Goal: Task Accomplishment & Management: Complete application form

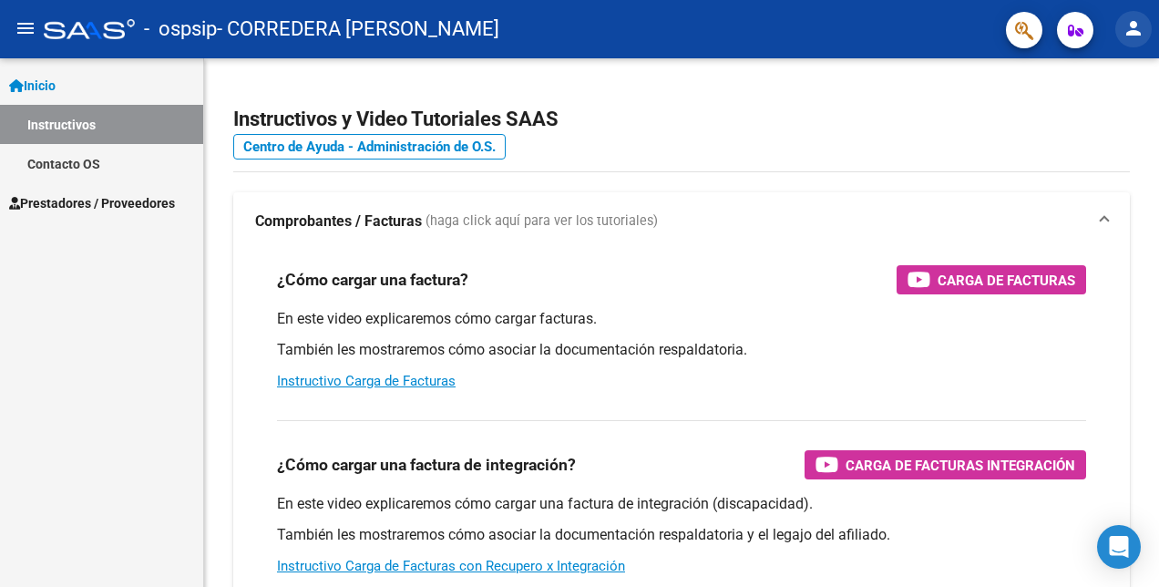
click at [1144, 17] on button "person" at bounding box center [1133, 29] width 36 height 36
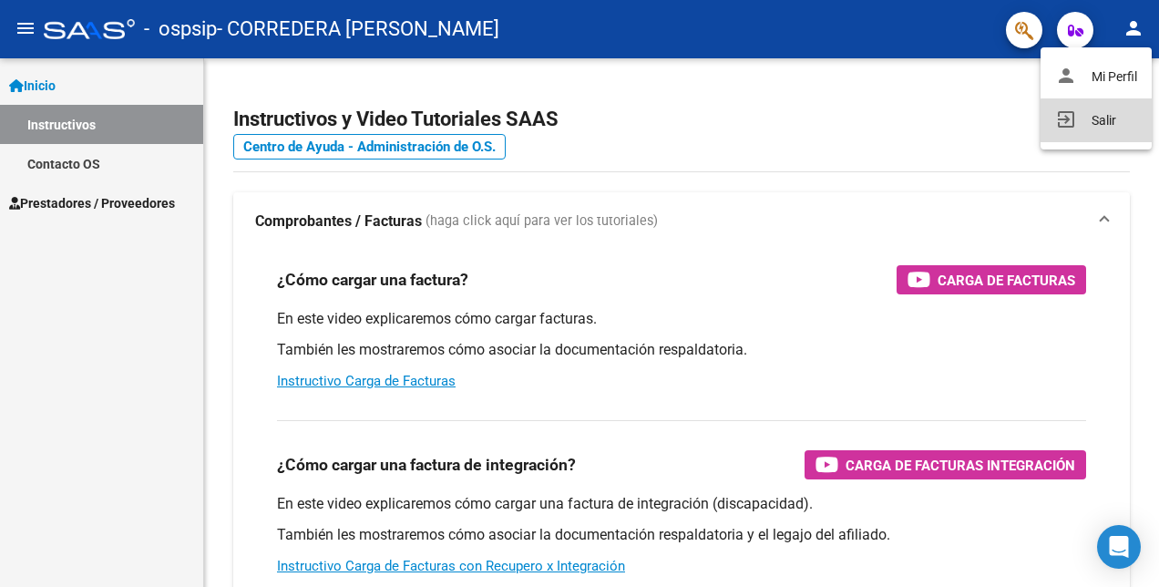
click at [1095, 131] on button "exit_to_app Salir" at bounding box center [1095, 120] width 111 height 44
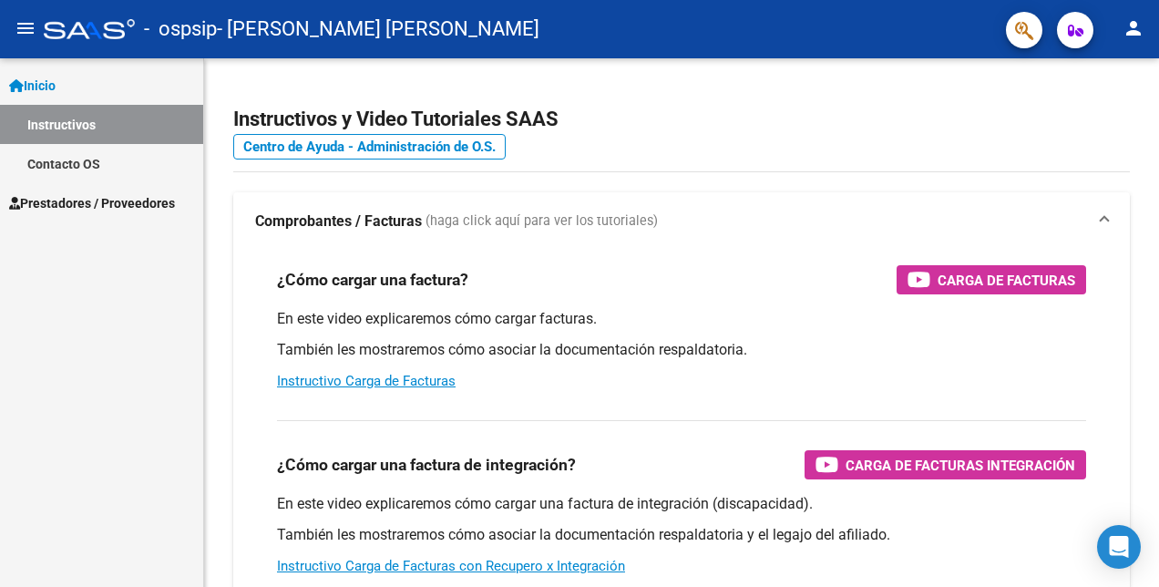
click at [732, 49] on mat-toolbar "menu - ospsip - [PERSON_NAME] [PERSON_NAME] person" at bounding box center [579, 29] width 1159 height 58
drag, startPoint x: 1158, startPoint y: 0, endPoint x: 735, endPoint y: 173, distance: 456.7
click at [640, 253] on div "¿Cómo cargar una factura? Carga de Facturas En este video explicaremos cómo car…" at bounding box center [681, 327] width 853 height 155
drag, startPoint x: 857, startPoint y: 2, endPoint x: 343, endPoint y: 218, distance: 558.1
click at [674, 353] on p "También les mostraremos cómo asociar la documentación respaldatoria." at bounding box center [681, 350] width 809 height 20
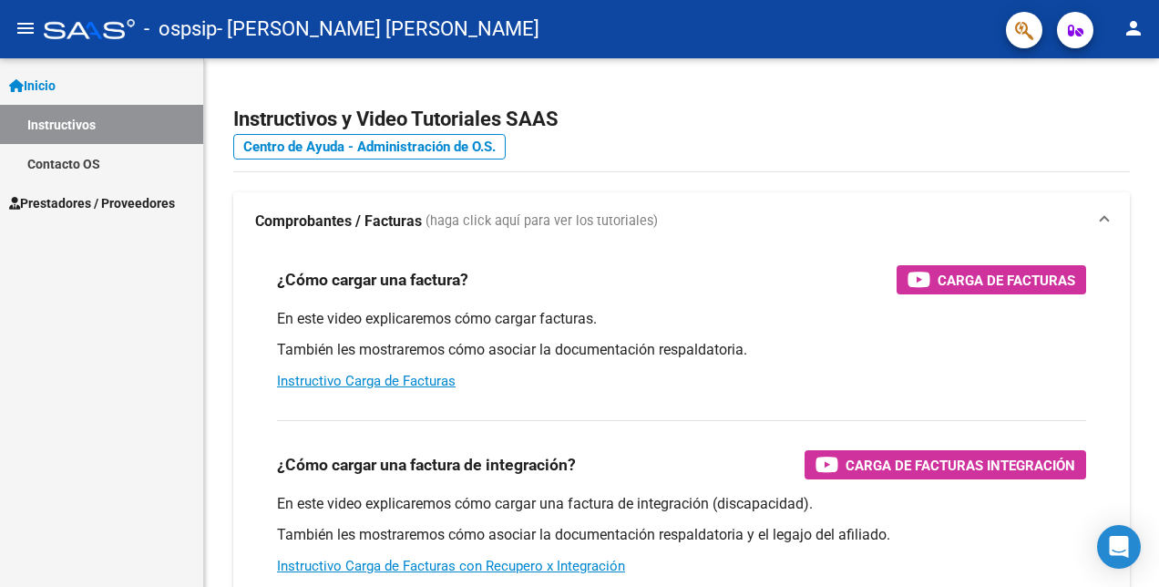
click at [95, 210] on span "Prestadores / Proveedores" at bounding box center [92, 203] width 166 height 20
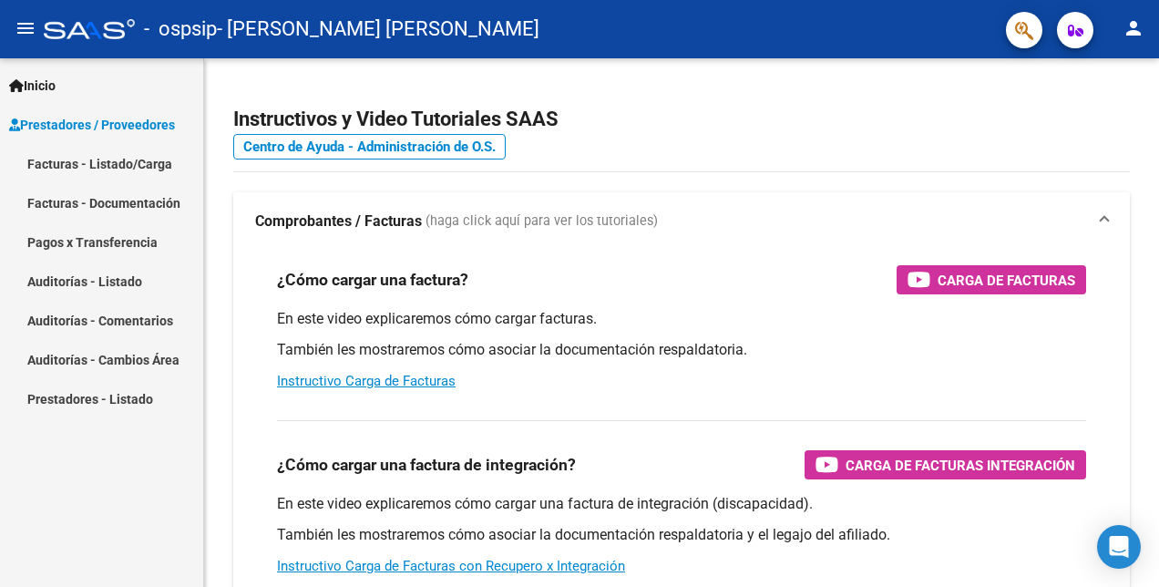
click at [95, 163] on link "Facturas - Listado/Carga" at bounding box center [101, 163] width 203 height 39
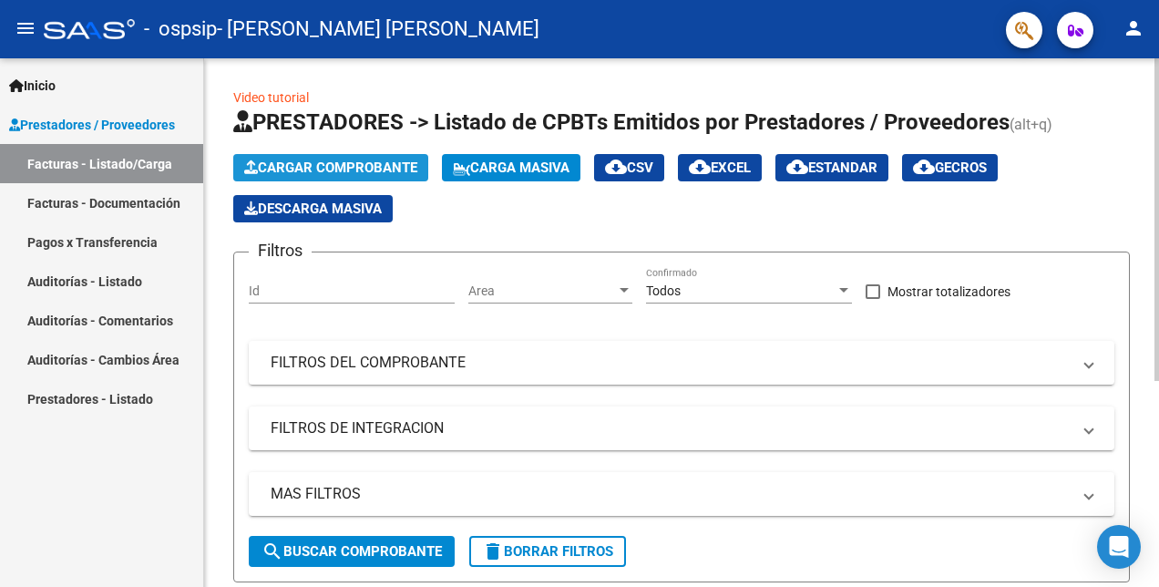
click at [351, 171] on span "Cargar Comprobante" at bounding box center [330, 167] width 173 height 16
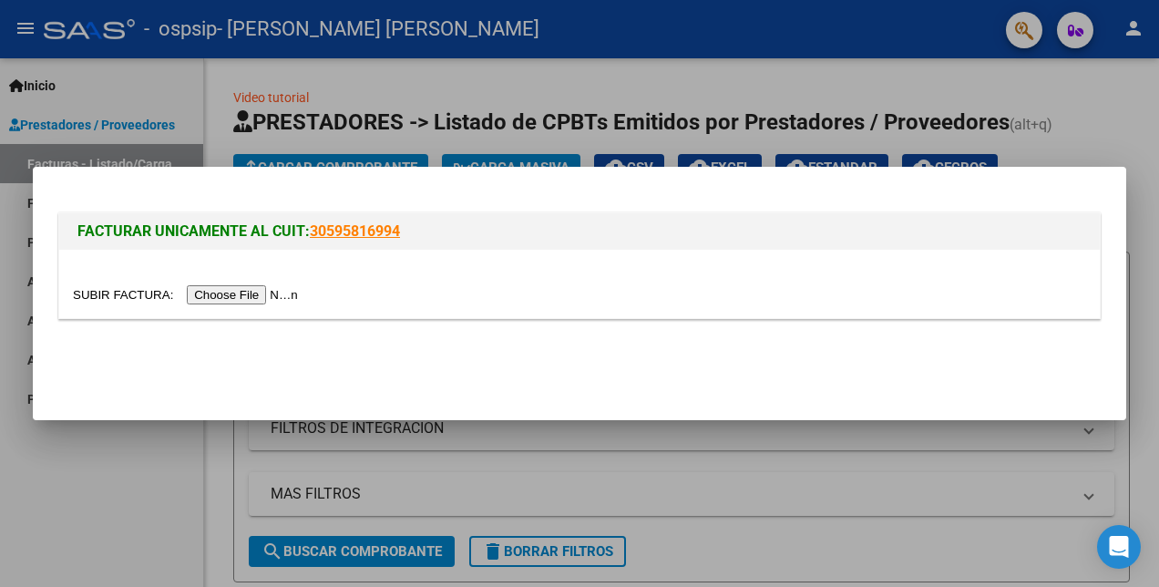
click at [218, 304] on div at bounding box center [579, 284] width 1040 height 68
click at [216, 299] on input "file" at bounding box center [188, 294] width 230 height 19
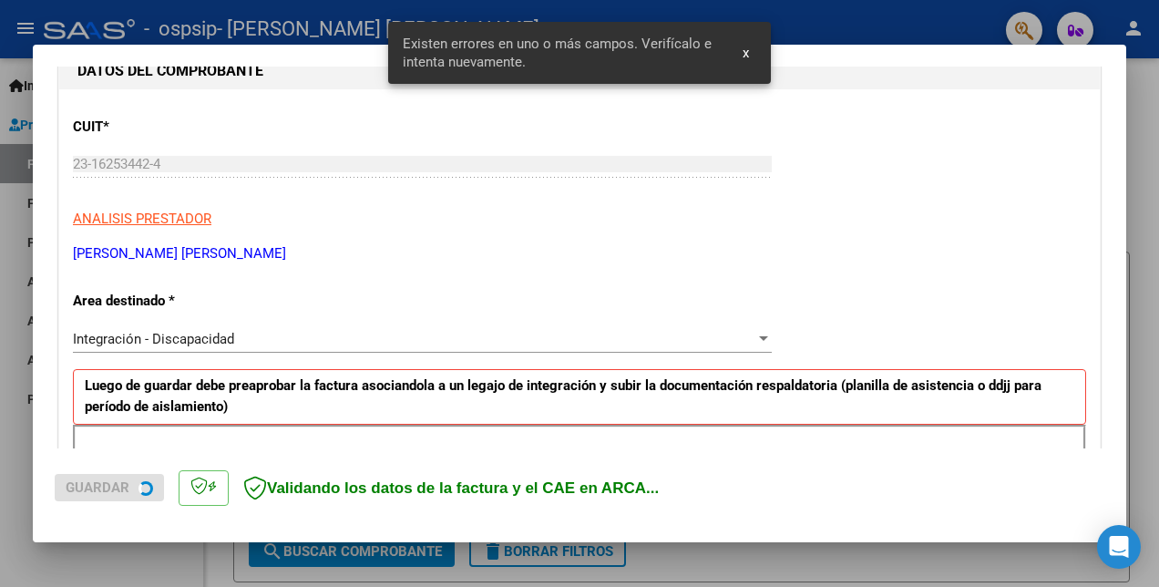
scroll to position [406, 0]
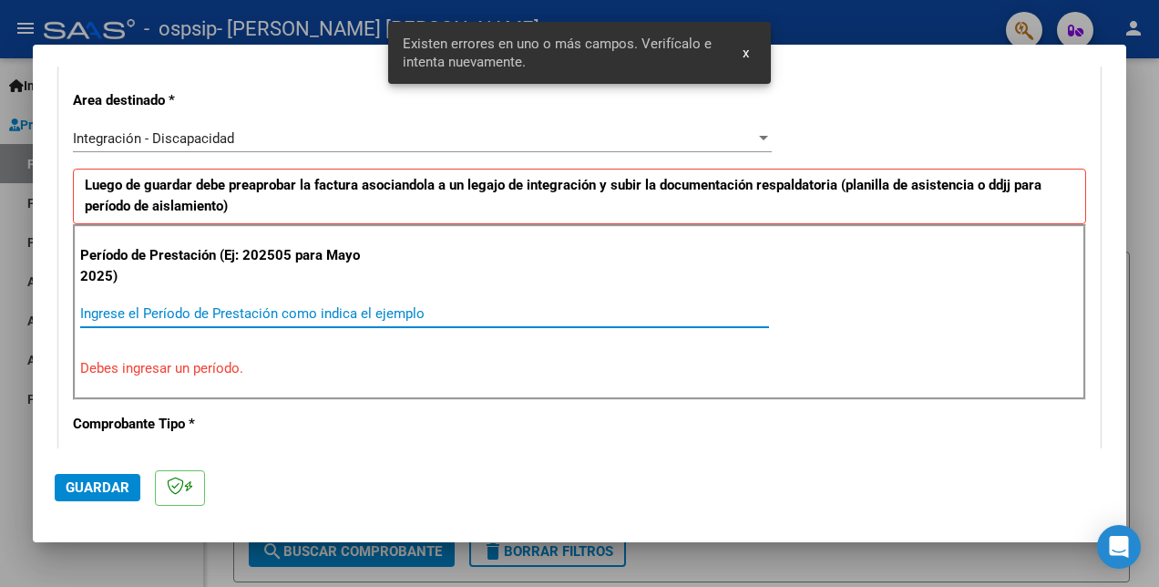
click at [275, 317] on input "Ingrese el Período de Prestación como indica el ejemplo" at bounding box center [424, 313] width 689 height 16
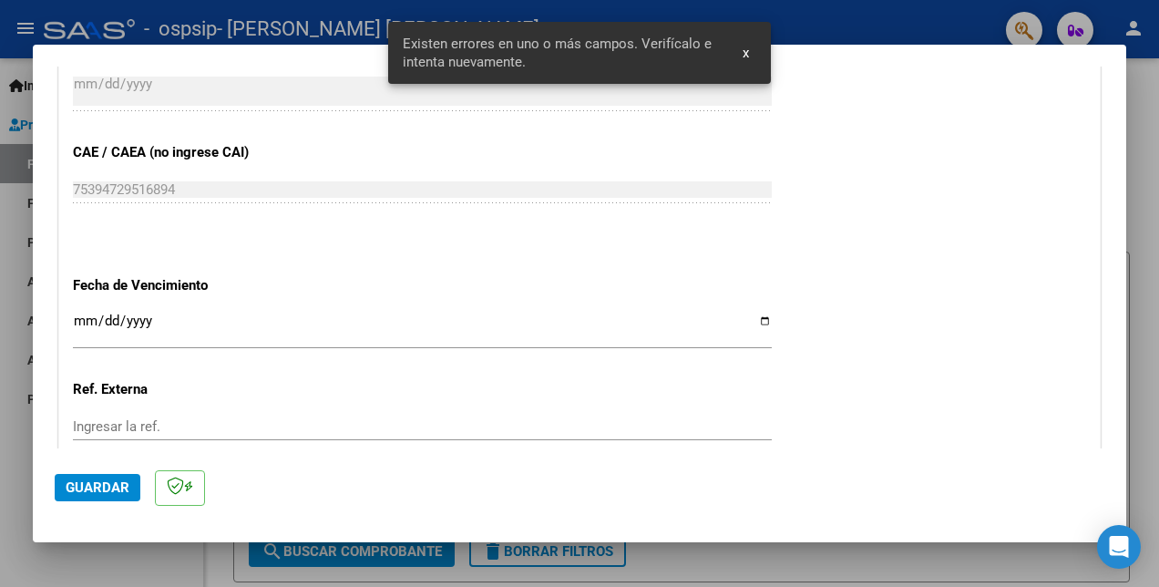
scroll to position [1226, 0]
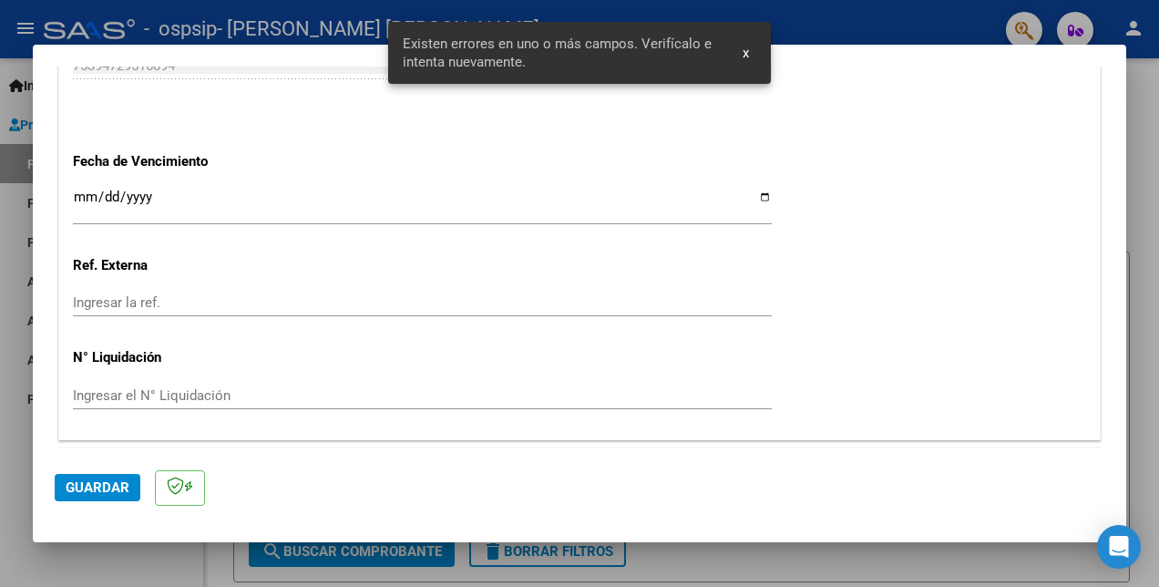
type input "202509"
click at [758, 195] on input "Ingresar la fecha" at bounding box center [422, 203] width 699 height 29
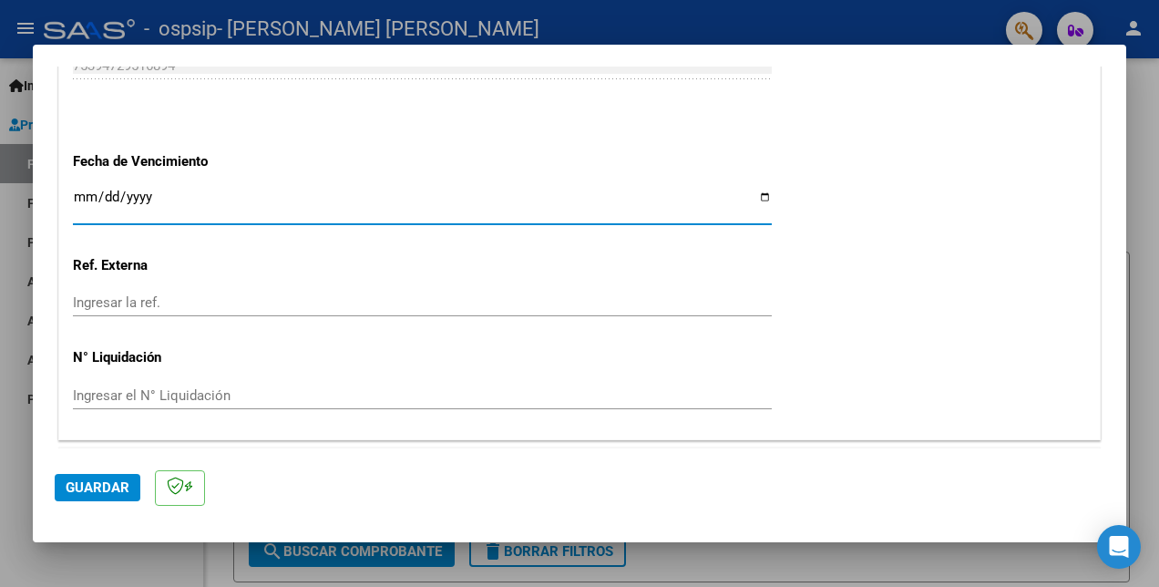
type input "[DATE]"
click at [103, 497] on button "Guardar" at bounding box center [98, 487] width 86 height 27
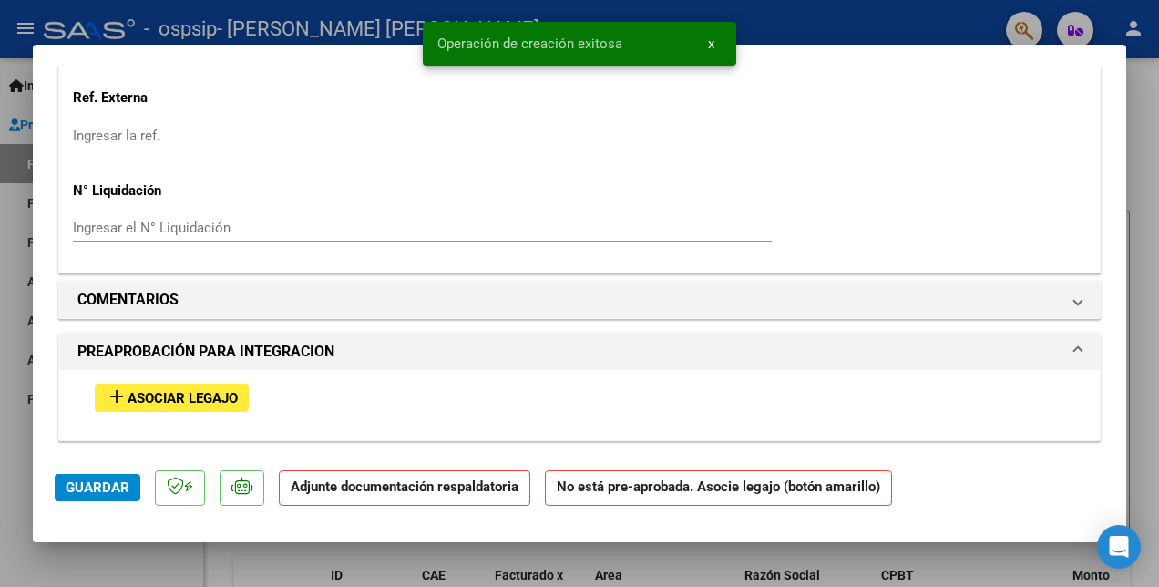
scroll to position [1457, 0]
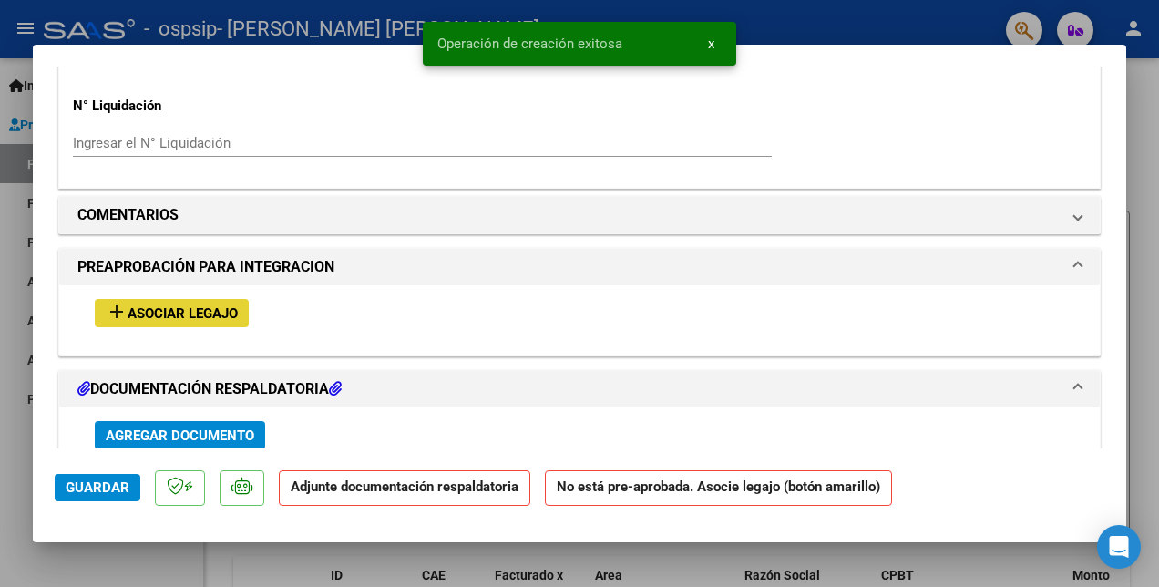
click at [215, 313] on span "Asociar Legajo" at bounding box center [183, 313] width 110 height 16
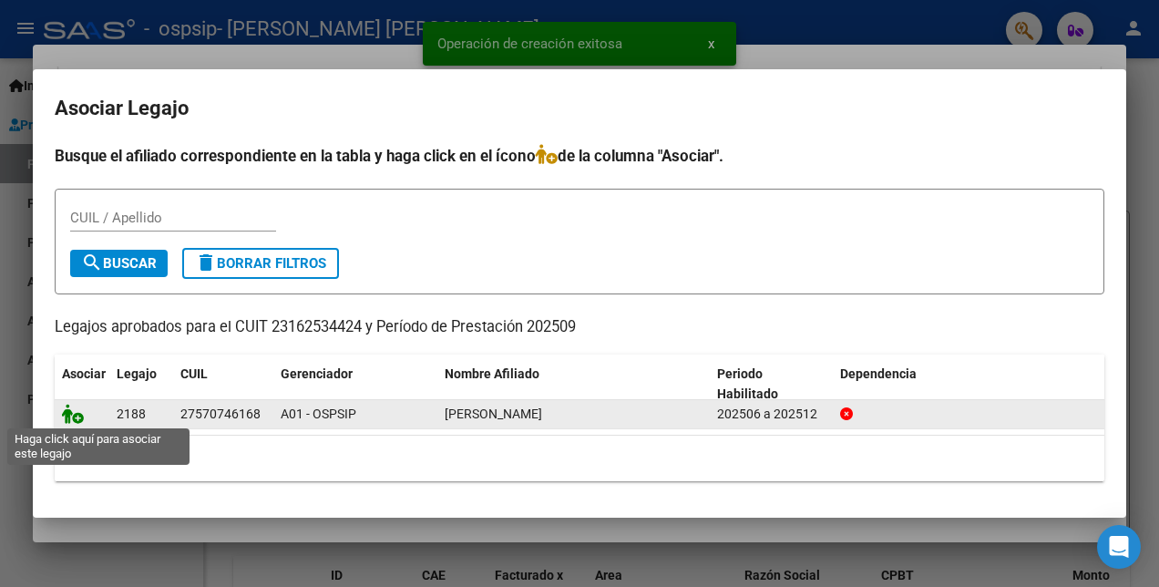
click at [67, 412] on icon at bounding box center [73, 414] width 22 height 20
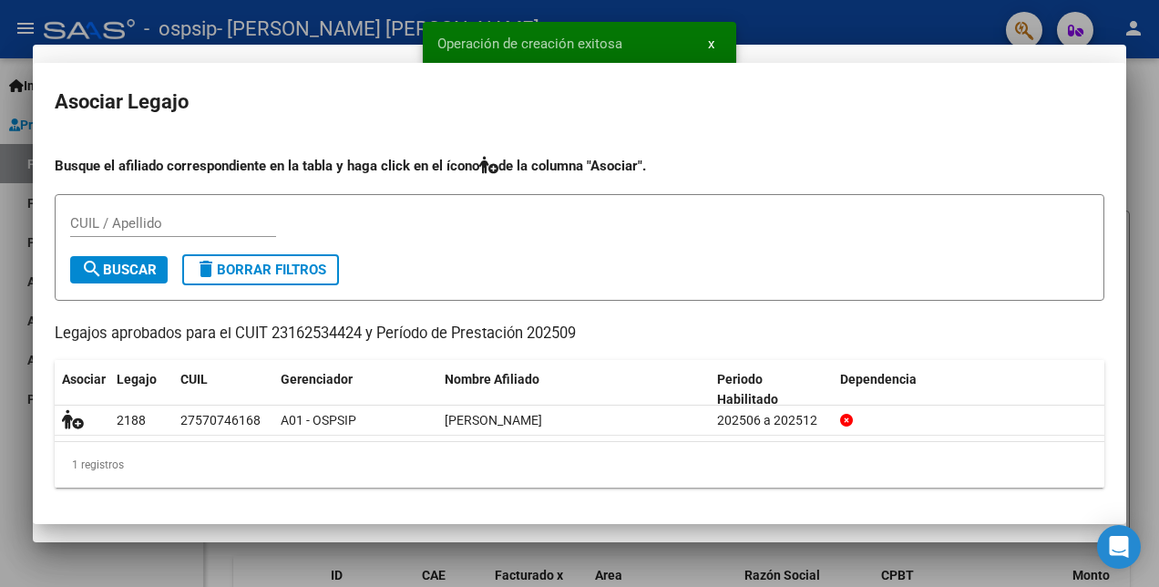
scroll to position [1505, 0]
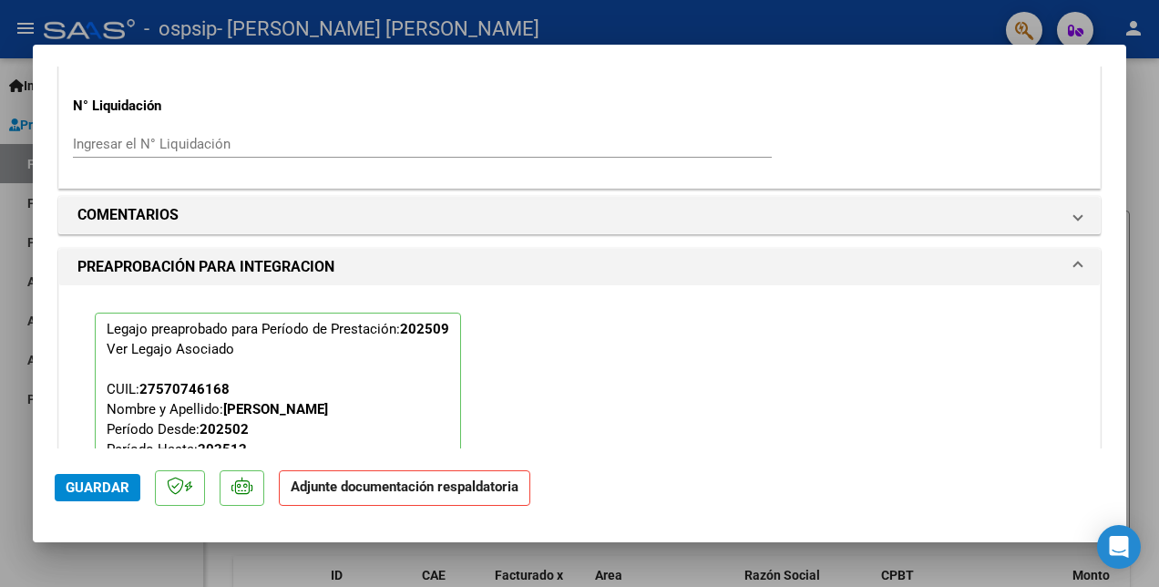
click at [117, 482] on span "Guardar" at bounding box center [98, 487] width 64 height 16
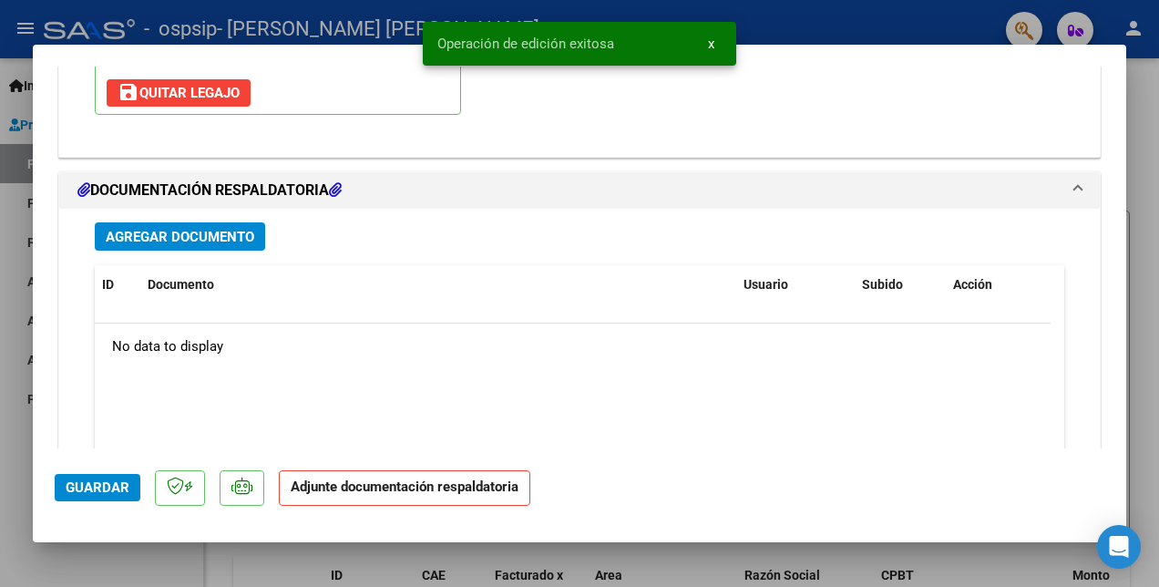
scroll to position [2081, 0]
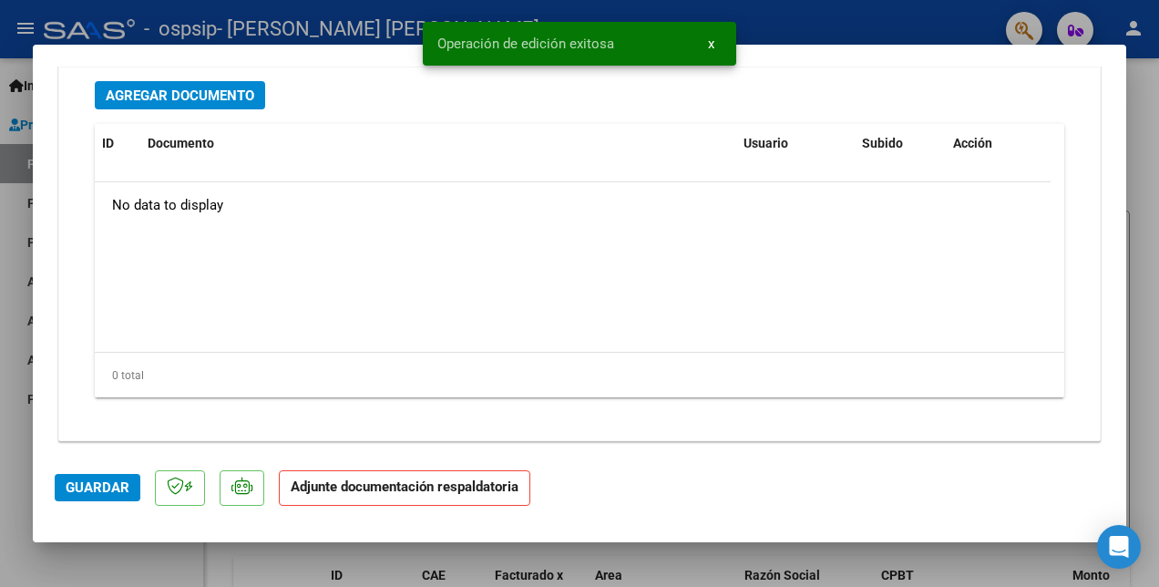
click at [214, 98] on span "Agregar Documento" at bounding box center [180, 95] width 148 height 16
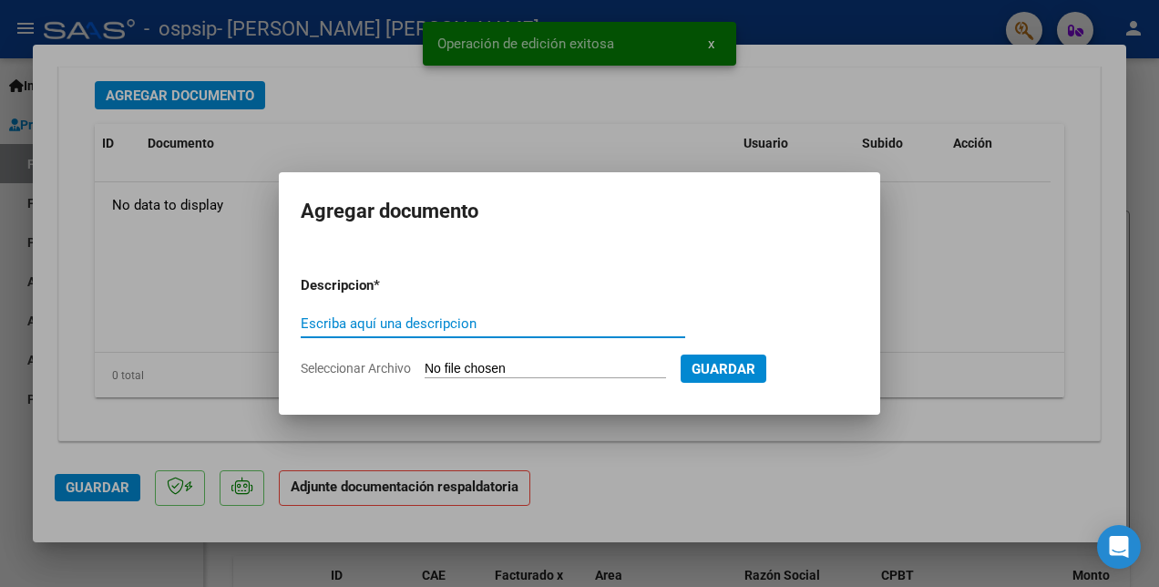
click at [464, 366] on input "Seleccionar Archivo" at bounding box center [544, 369] width 241 height 17
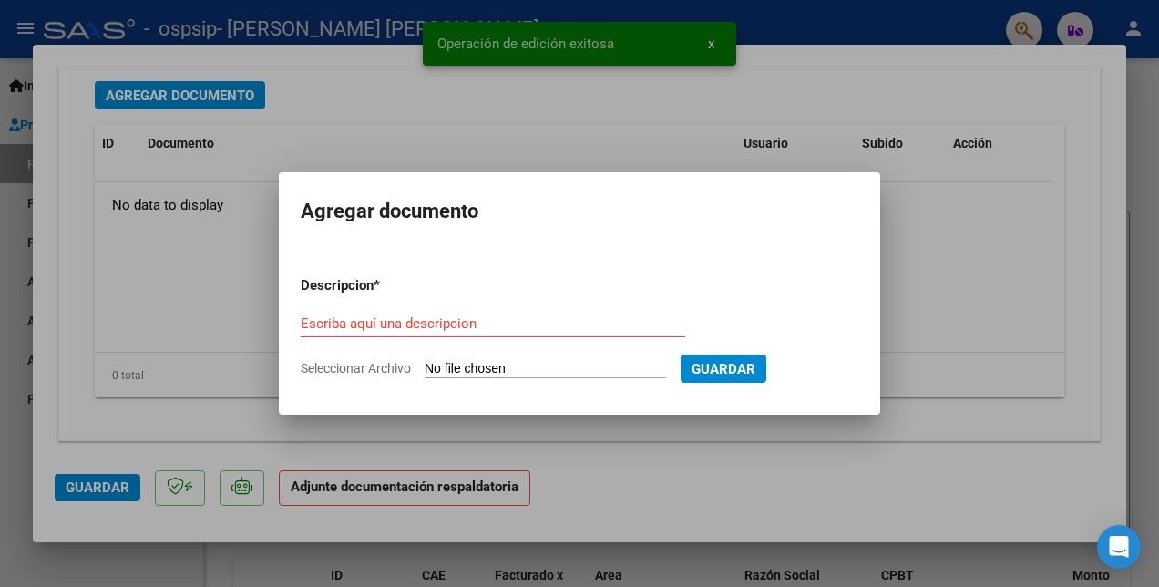
type input "C:\fakepath\[PERSON_NAME] planilla [DATE].pdf"
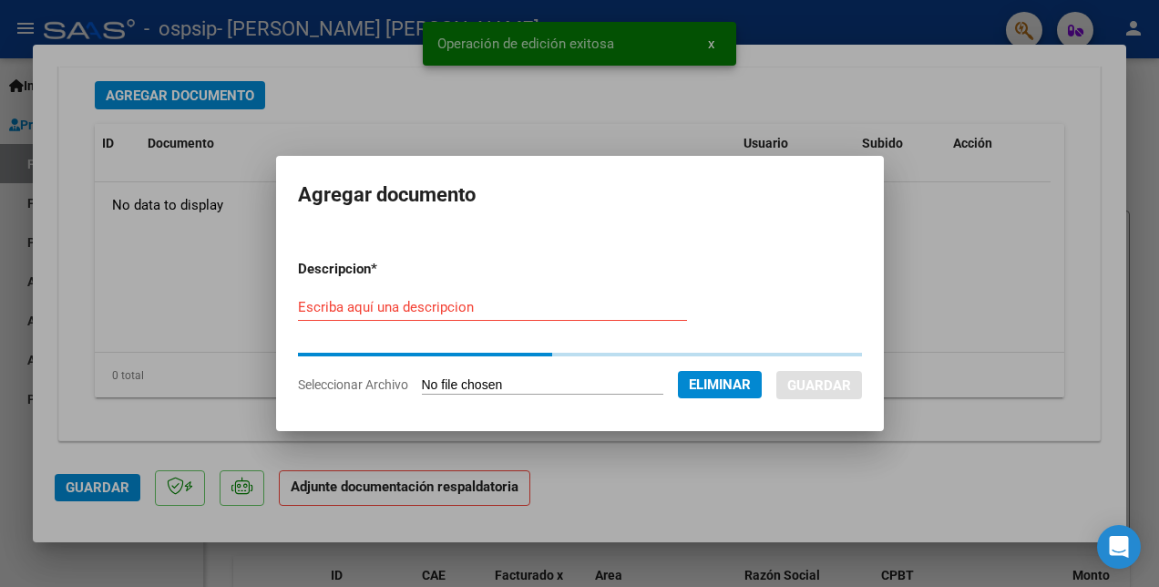
click at [362, 302] on input "Escriba aquí una descripcion" at bounding box center [492, 307] width 389 height 16
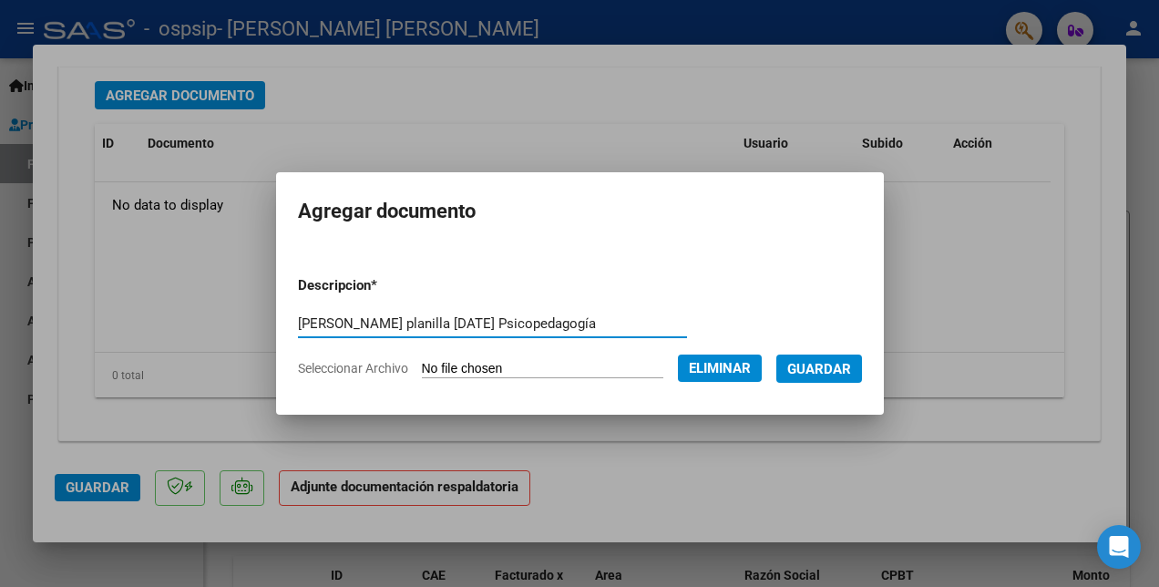
type input "[PERSON_NAME] planilla [DATE] Psicopedagogía"
click at [804, 371] on span "Guardar" at bounding box center [819, 369] width 64 height 16
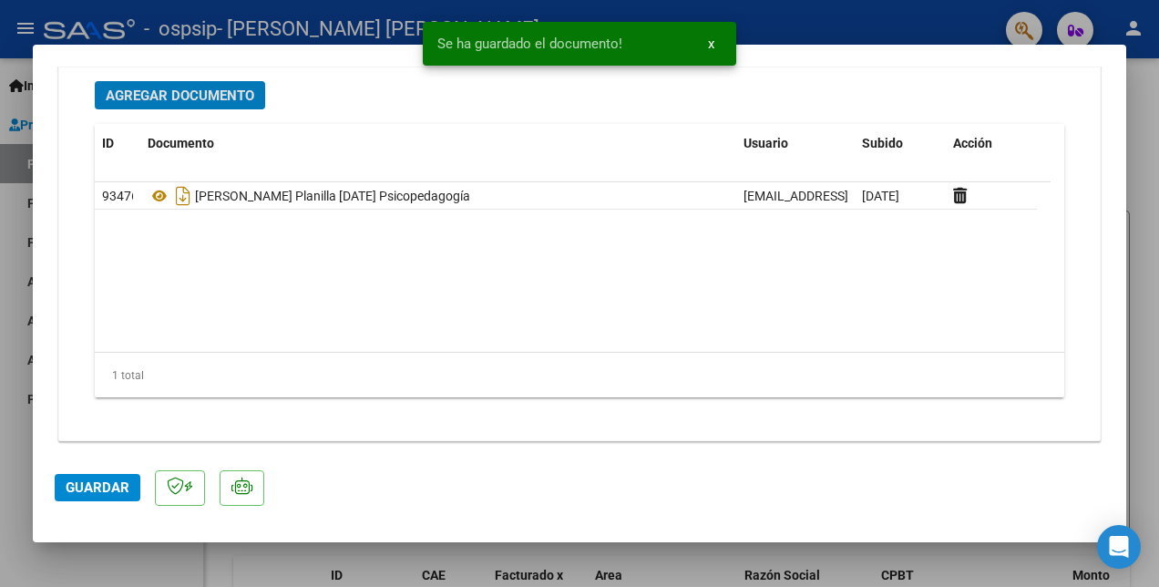
click at [89, 486] on span "Guardar" at bounding box center [98, 487] width 64 height 16
